Goal: Find specific page/section: Find specific page/section

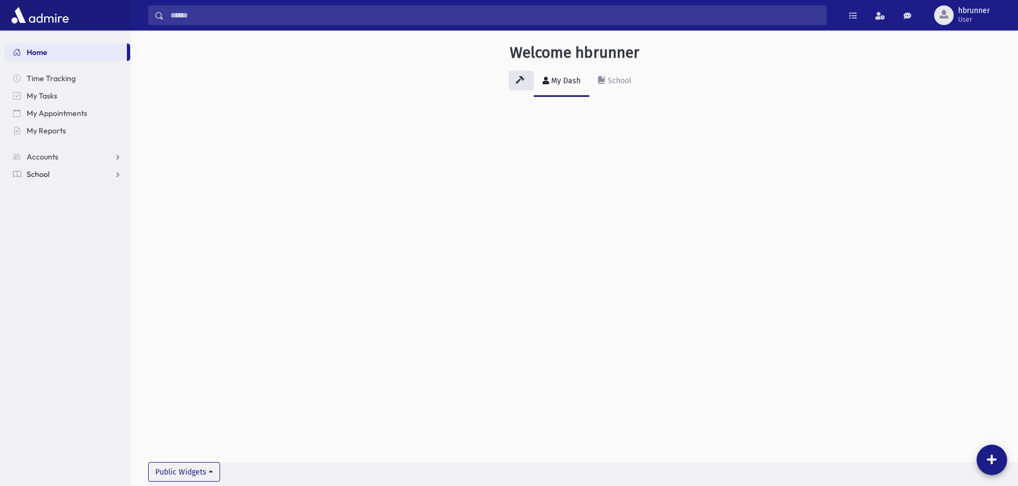
click at [49, 174] on span "School" at bounding box center [38, 174] width 23 height 10
click at [52, 190] on span "Students" at bounding box center [48, 192] width 30 height 10
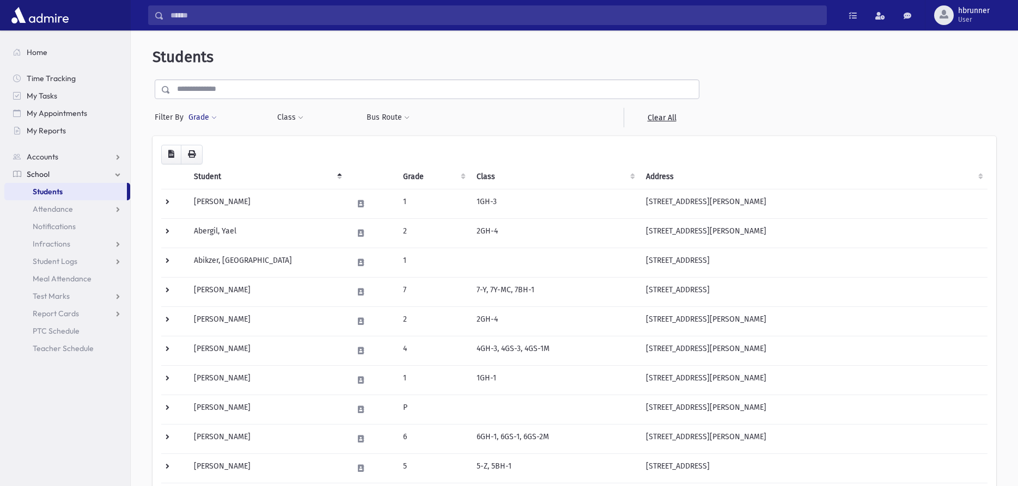
click at [206, 119] on button "Grade" at bounding box center [202, 118] width 29 height 20
click at [225, 145] on ul at bounding box center [251, 148] width 113 height 16
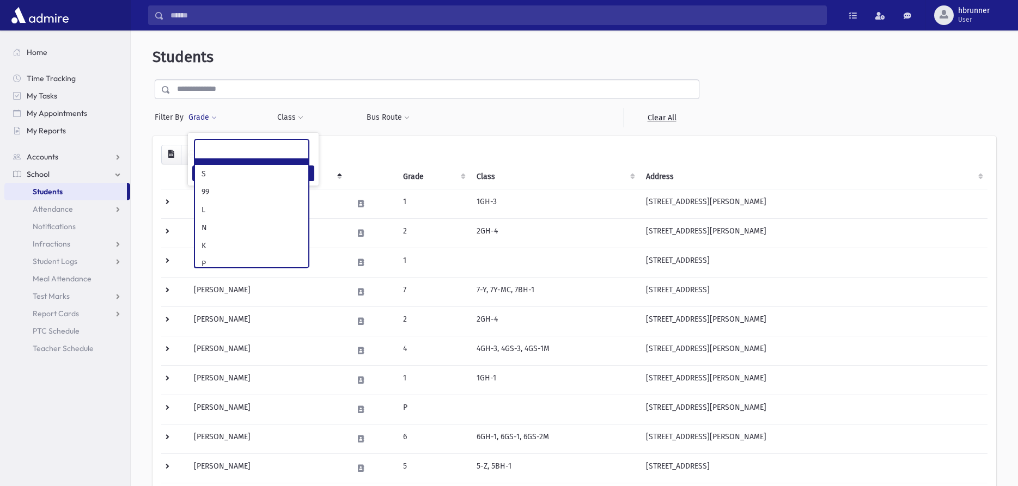
type input "*"
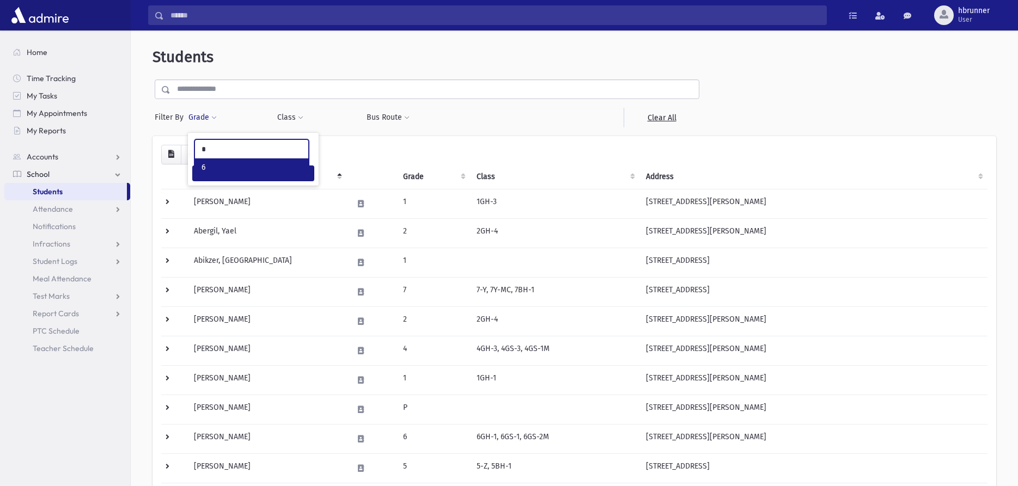
select select "*"
click at [275, 177] on button "Filter" at bounding box center [253, 174] width 122 height 16
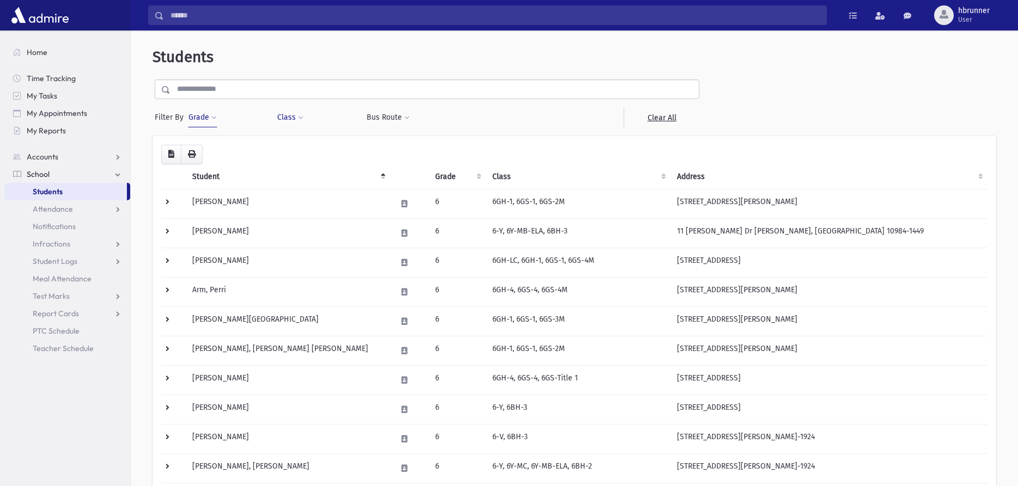
click at [285, 120] on button "Class" at bounding box center [290, 118] width 27 height 20
click at [298, 140] on ul at bounding box center [334, 146] width 105 height 16
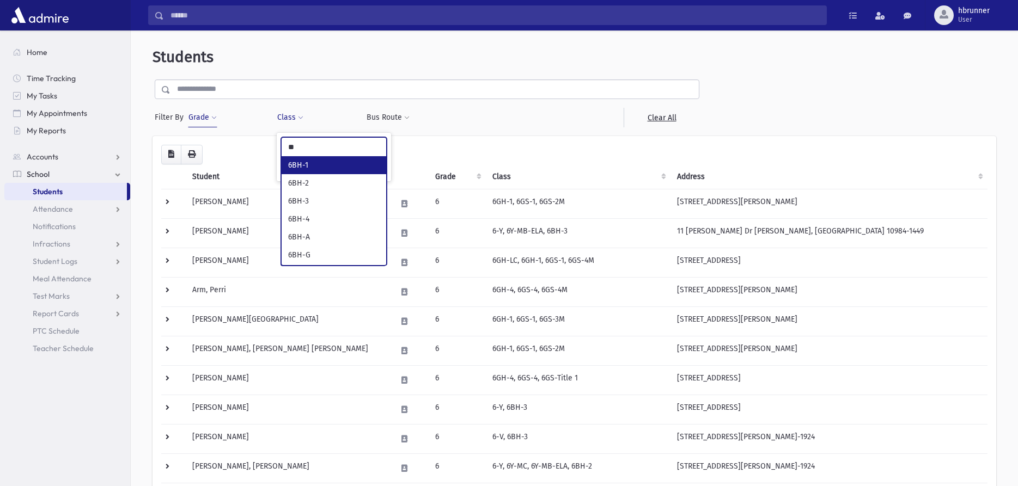
type input "**"
select select "**"
type input "*"
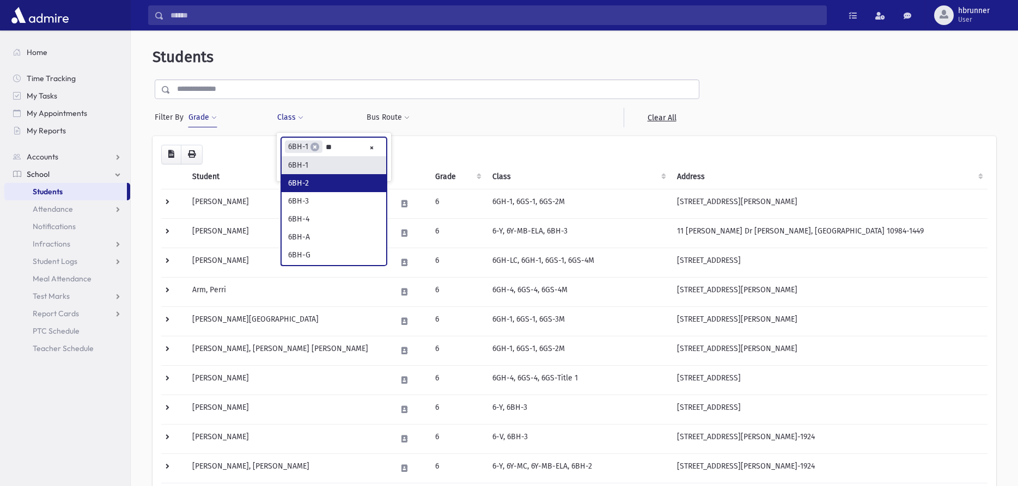
type input "**"
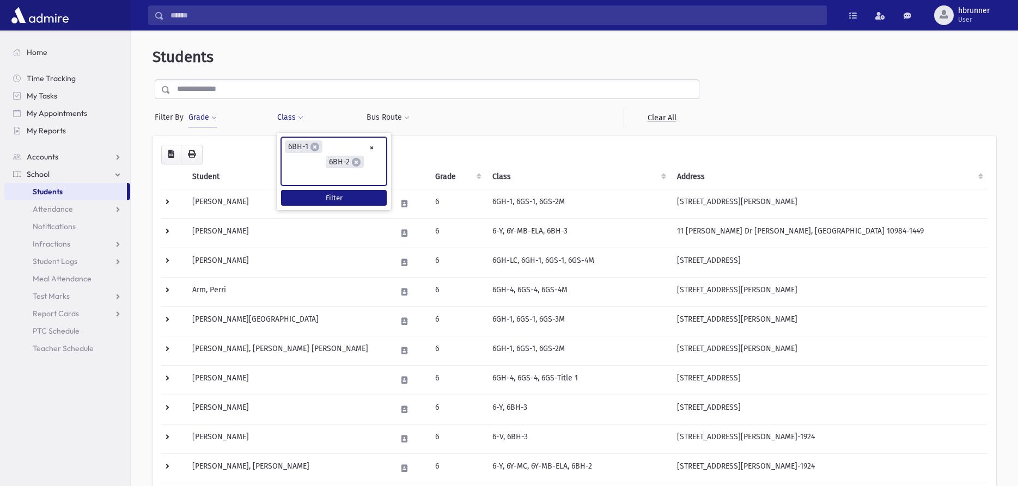
scroll to position [3485, 0]
click at [375, 150] on ul "× × 6BH-1 × 6BH-2" at bounding box center [334, 161] width 105 height 47
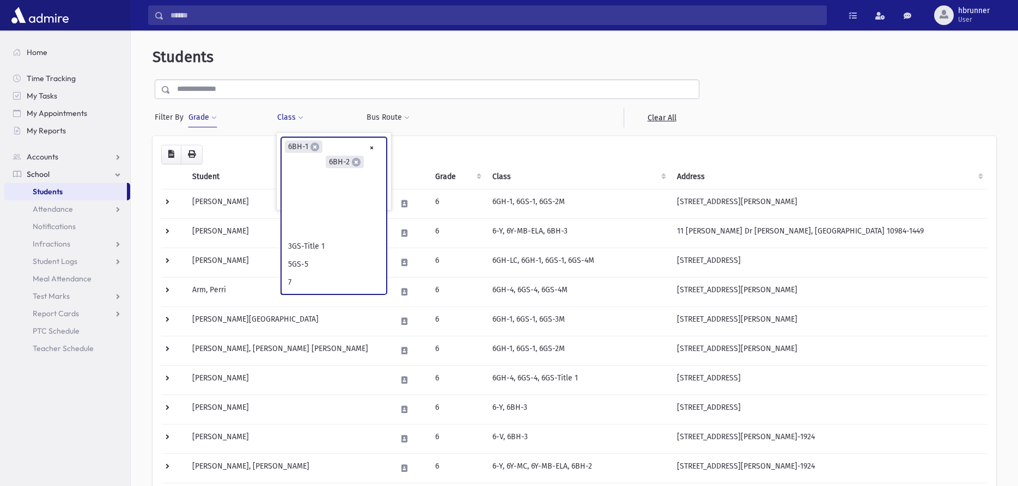
scroll to position [5368, 0]
select select
